Goal: Task Accomplishment & Management: Complete application form

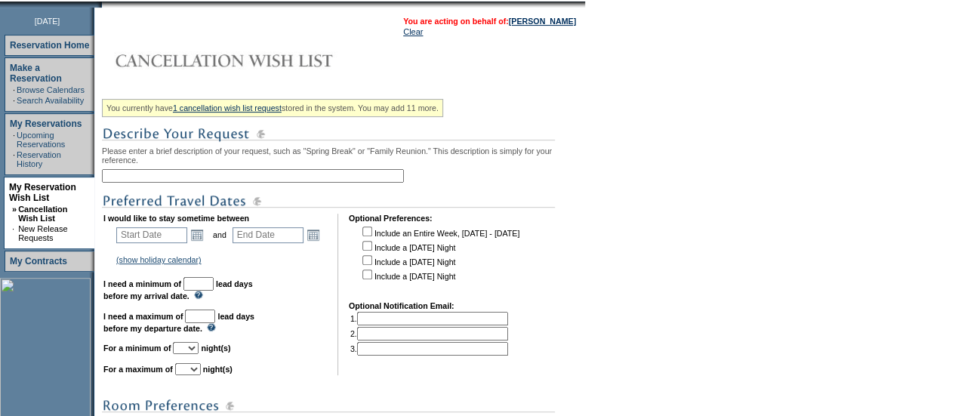
scroll to position [193, 0]
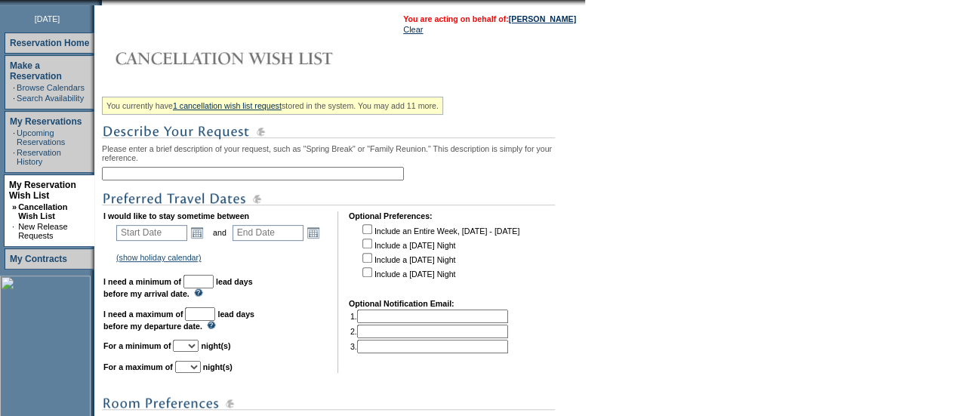
click at [199, 181] on input "text" at bounding box center [253, 174] width 302 height 14
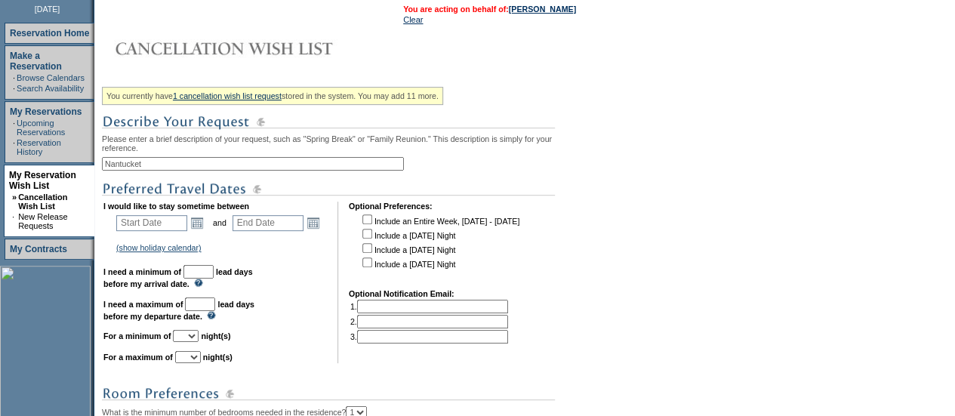
scroll to position [204, 0]
type input "Nantucket Wedding Weekend"
click at [205, 229] on link "Open the calendar popup." at bounding box center [197, 222] width 17 height 17
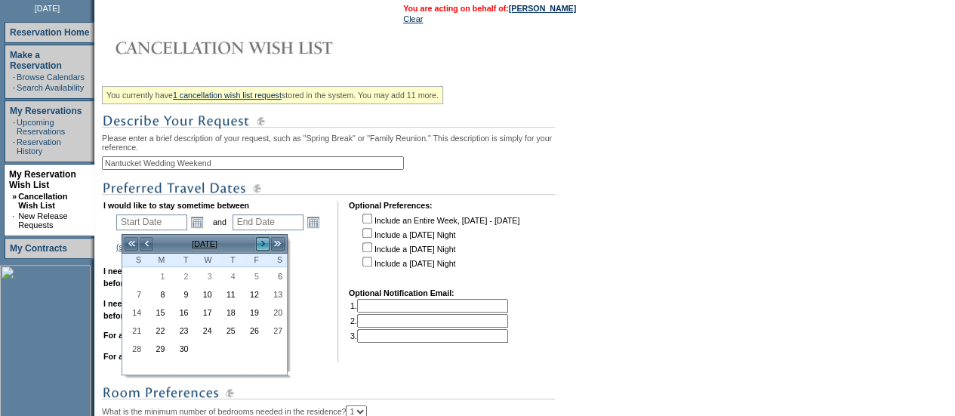
click at [264, 242] on link ">" at bounding box center [262, 243] width 15 height 15
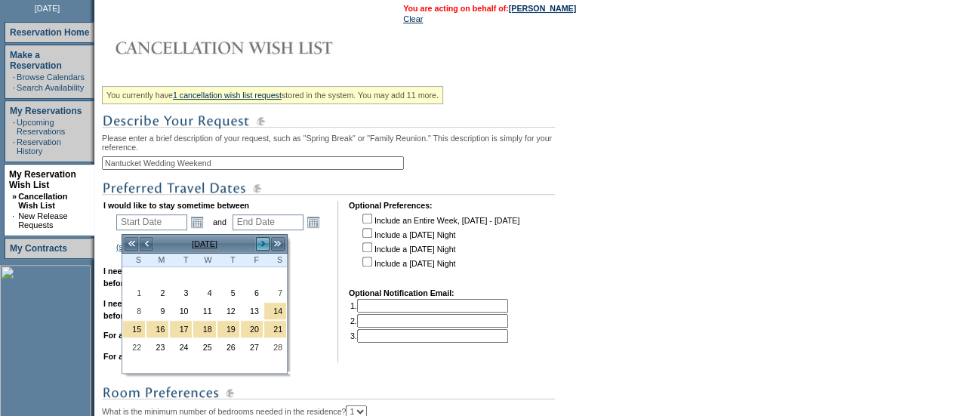
click at [264, 242] on link ">" at bounding box center [262, 243] width 15 height 15
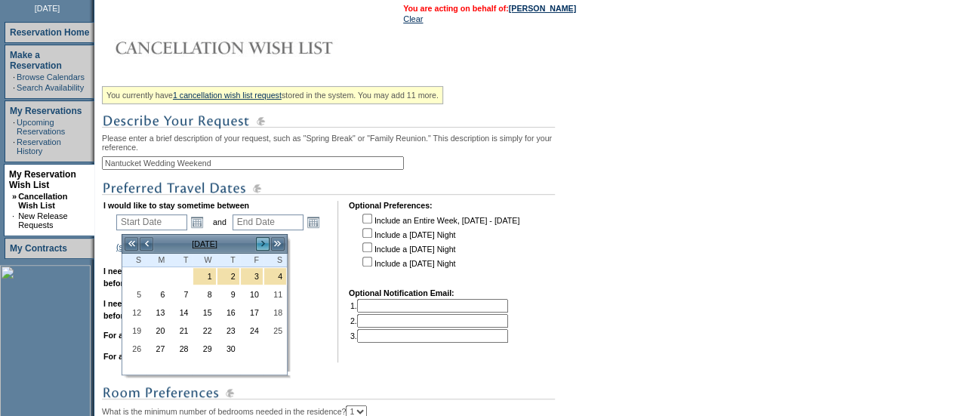
click at [264, 242] on link ">" at bounding box center [262, 243] width 15 height 15
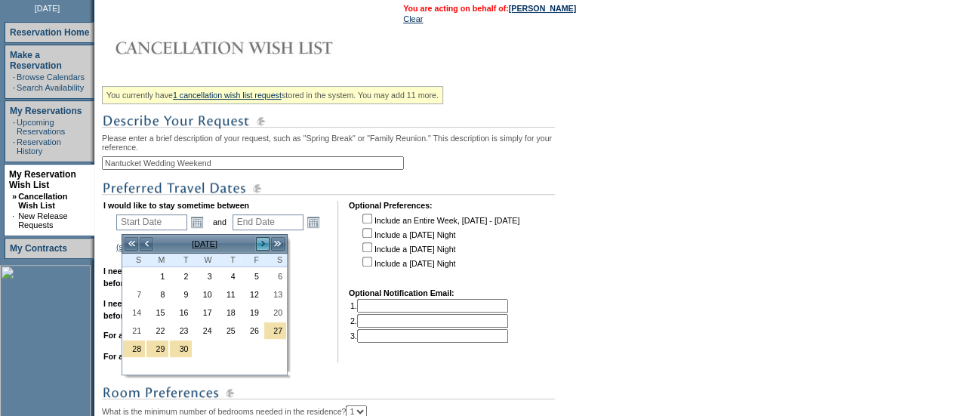
click at [264, 242] on link ">" at bounding box center [262, 243] width 15 height 15
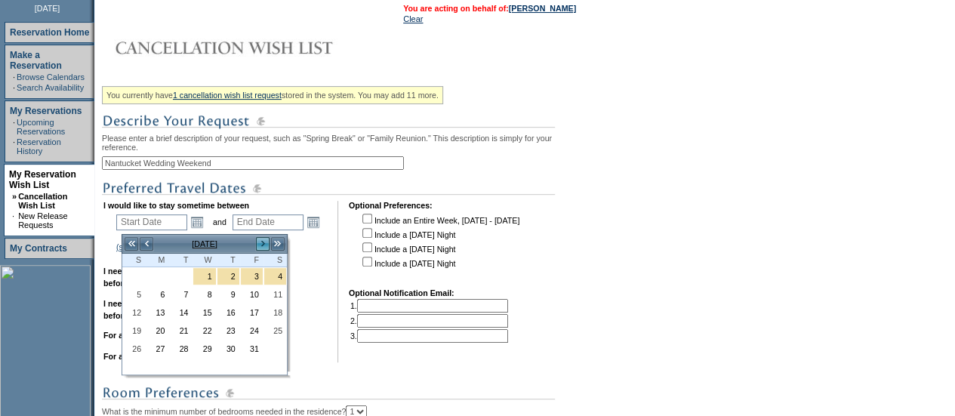
click at [264, 242] on link ">" at bounding box center [262, 243] width 15 height 15
click at [150, 241] on link "<" at bounding box center [146, 243] width 15 height 15
click at [139, 344] on link "27" at bounding box center [134, 349] width 22 height 17
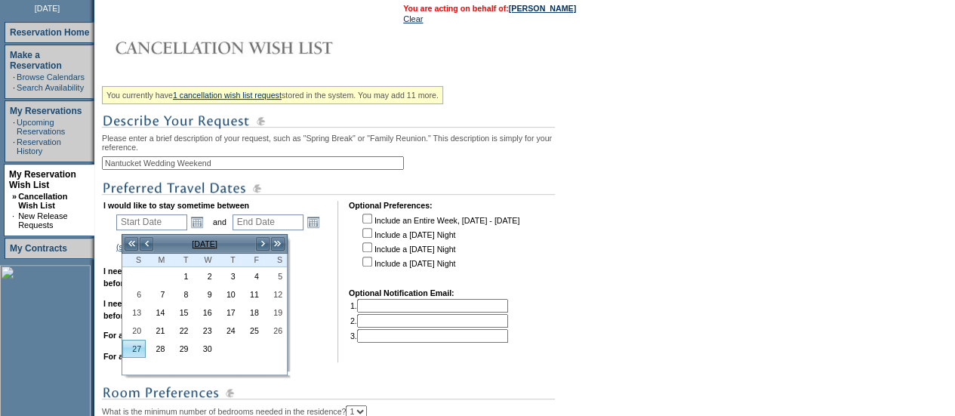
type input "[DATE]"
type input "391"
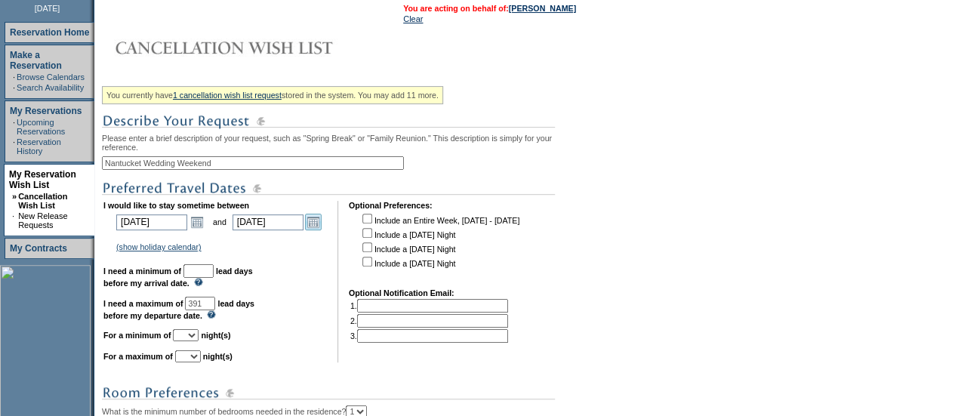
click at [322, 230] on link "Open the calendar popup." at bounding box center [313, 222] width 17 height 17
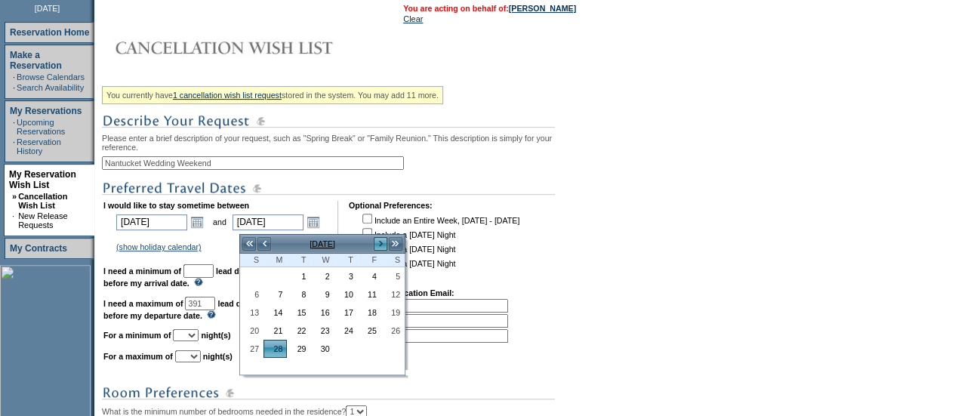
click at [380, 241] on link ">" at bounding box center [380, 243] width 15 height 15
click at [263, 291] on link "4" at bounding box center [252, 294] width 22 height 17
type input "[DATE]"
type input "397"
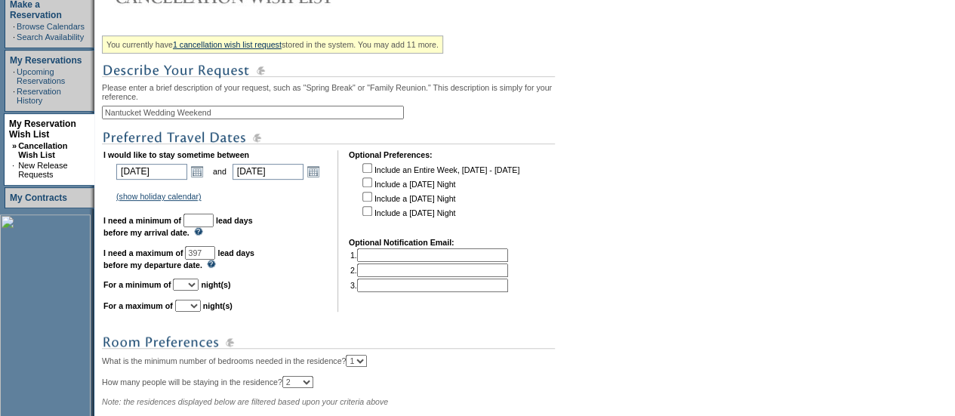
scroll to position [255, 0]
click at [214, 227] on input "text" at bounding box center [199, 220] width 30 height 14
type input "30"
click at [199, 290] on select "1 2 3 4 5 6 7 8 9 10 11 12 13 14" at bounding box center [186, 284] width 26 height 12
click at [191, 285] on select "1 2 3 4 5 6 7 8 9 10 11 12 13 14" at bounding box center [186, 284] width 26 height 12
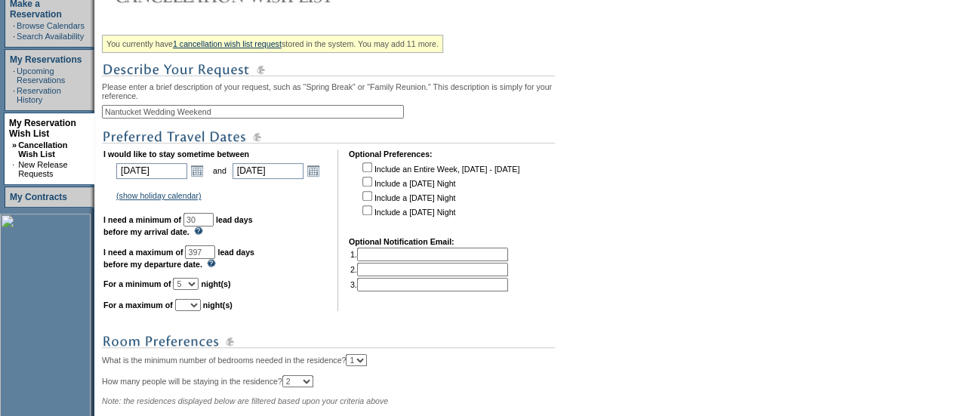
click at [199, 290] on select "1 2 3 4 5 6 7 8 9 10 11 12 13 14" at bounding box center [186, 284] width 26 height 12
select select "7"
click at [191, 285] on select "1 2 3 4 5 6 7 8 9 10 11 12 13 14" at bounding box center [186, 284] width 26 height 12
click at [199, 310] on select "1 2 3 4 5 6 7 8 9 10 11 12 13 14" at bounding box center [188, 305] width 26 height 12
select select "7"
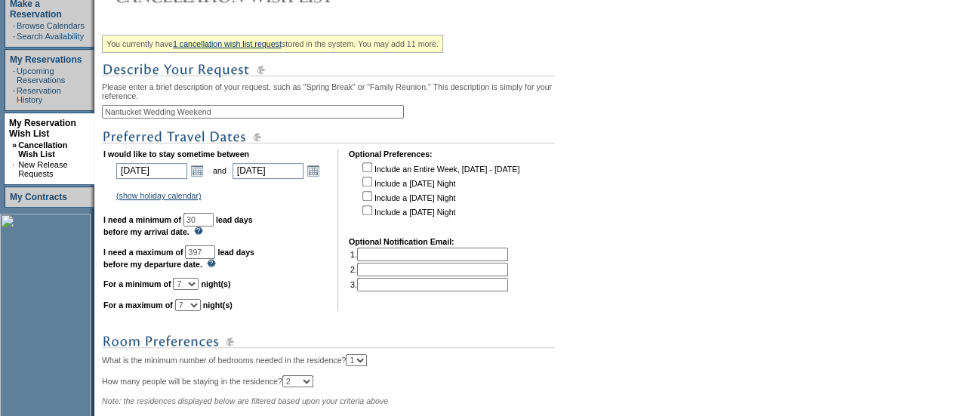
click at [193, 307] on select "1 2 3 4 5 6 7 8 9 10 11 12 13 14" at bounding box center [188, 305] width 26 height 12
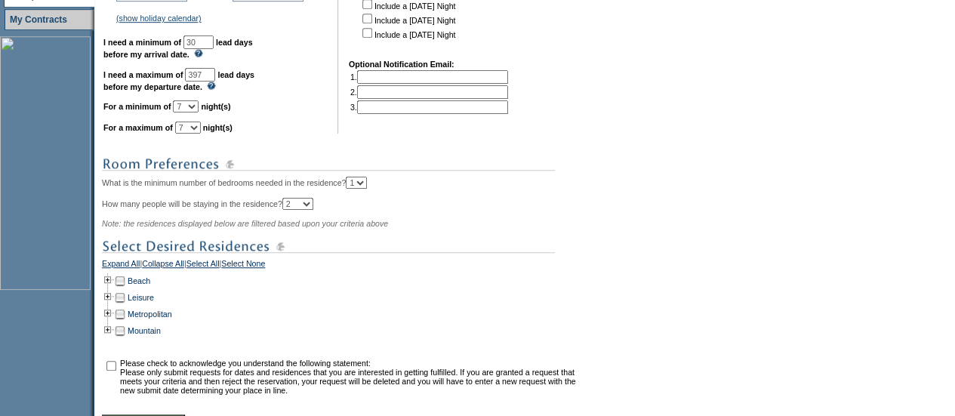
scroll to position [434, 0]
click at [137, 285] on link "Beach" at bounding box center [139, 280] width 23 height 9
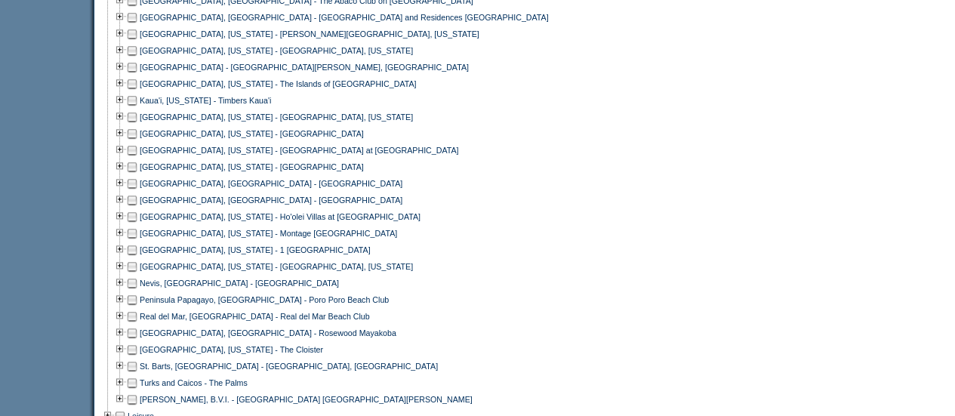
scroll to position [755, 0]
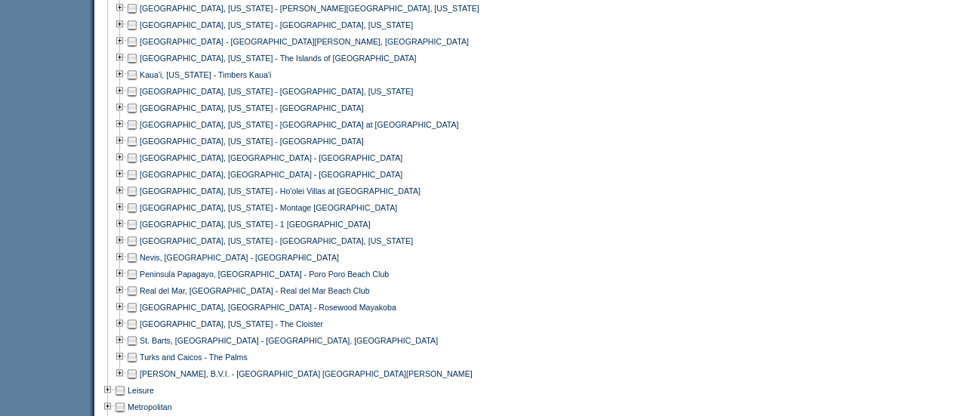
click at [138, 249] on td at bounding box center [132, 241] width 12 height 17
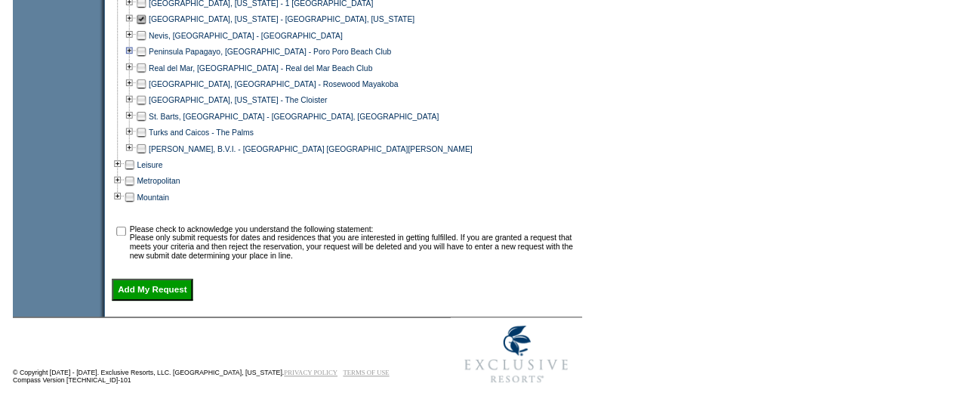
scroll to position [977, 0]
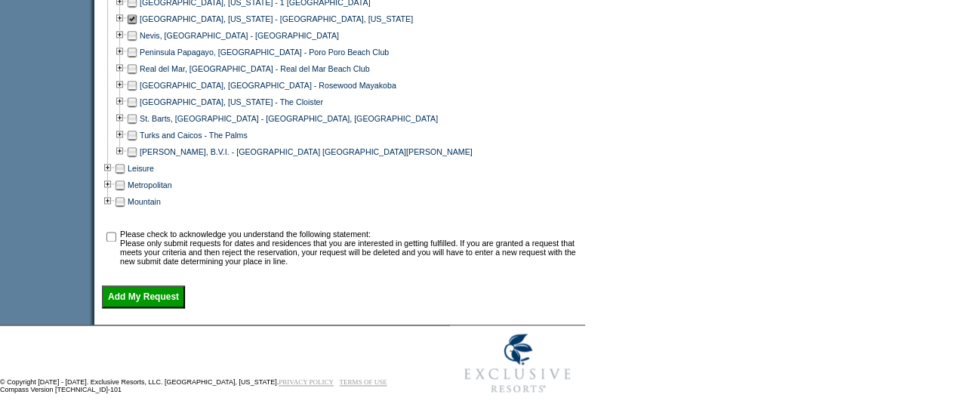
click at [113, 242] on input "checkbox" at bounding box center [111, 237] width 10 height 10
checkbox input "true"
click at [161, 303] on input "Add My Request" at bounding box center [143, 296] width 83 height 23
